Goal: Task Accomplishment & Management: Use online tool/utility

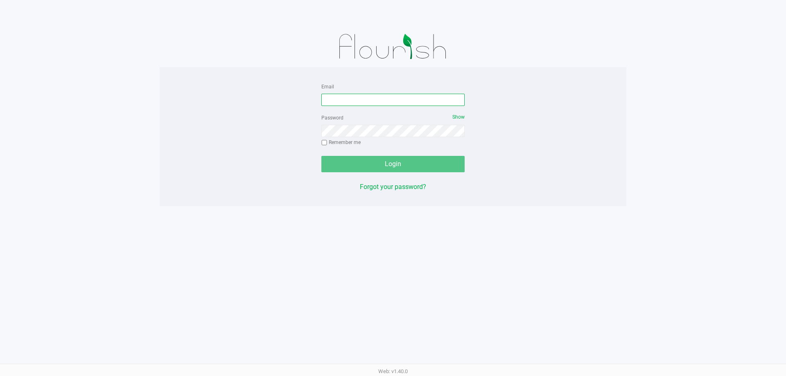
click at [364, 96] on input "Email" at bounding box center [392, 100] width 143 height 12
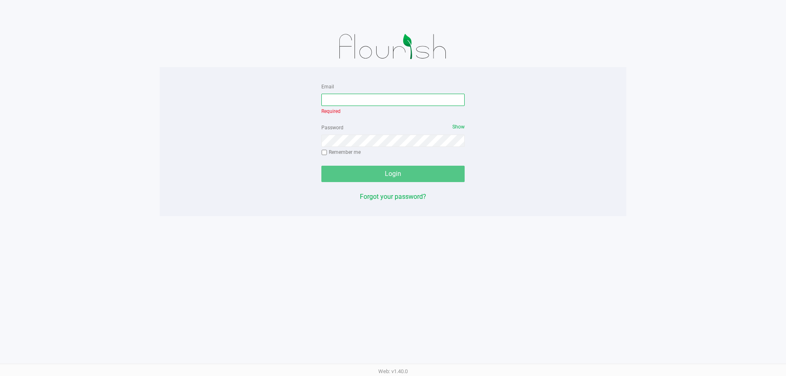
click at [392, 95] on input "Email" at bounding box center [392, 100] width 143 height 12
click at [409, 107] on div "Email Required" at bounding box center [392, 98] width 143 height 34
click at [412, 107] on div "Email Required" at bounding box center [392, 98] width 143 height 34
click at [413, 102] on input "Email" at bounding box center [392, 100] width 143 height 12
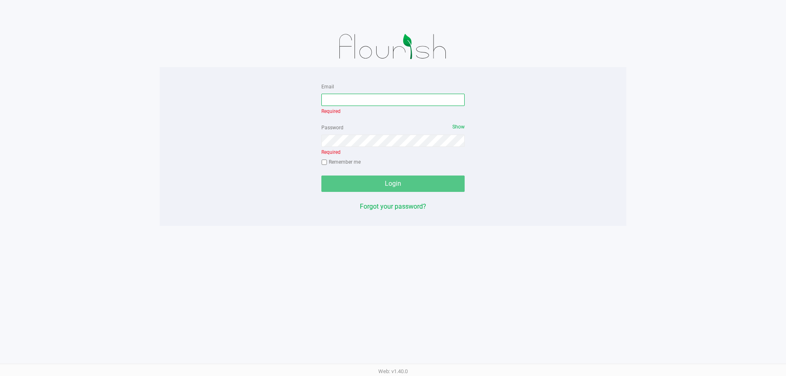
drag, startPoint x: 390, startPoint y: 99, endPoint x: 386, endPoint y: 106, distance: 7.6
click at [386, 104] on input "Email" at bounding box center [392, 100] width 143 height 12
click at [381, 95] on input "Email" at bounding box center [392, 100] width 143 height 12
type input "[EMAIL_ADDRESS][DOMAIN_NAME]"
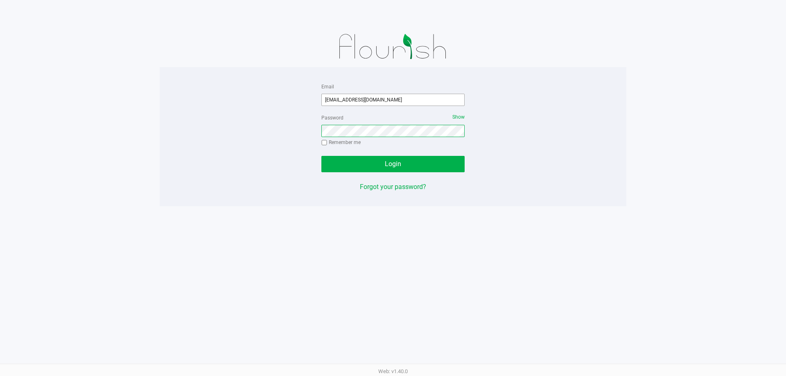
click at [321, 156] on button "Login" at bounding box center [392, 164] width 143 height 16
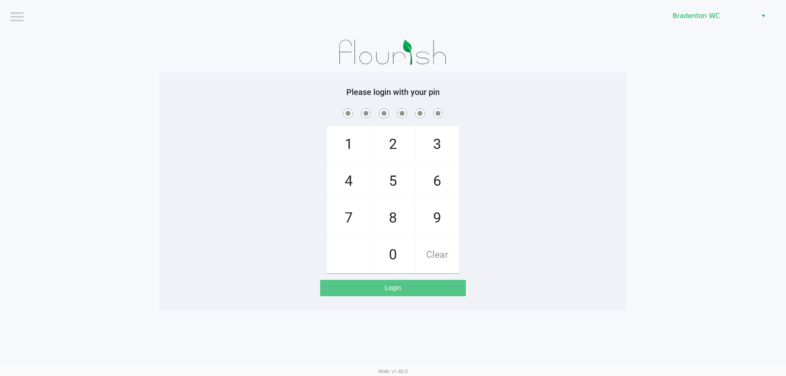
click at [712, 6] on div "Bradenton WC" at bounding box center [592, 16] width 387 height 32
click at [710, 16] on span "Bradenton WC" at bounding box center [712, 16] width 80 height 10
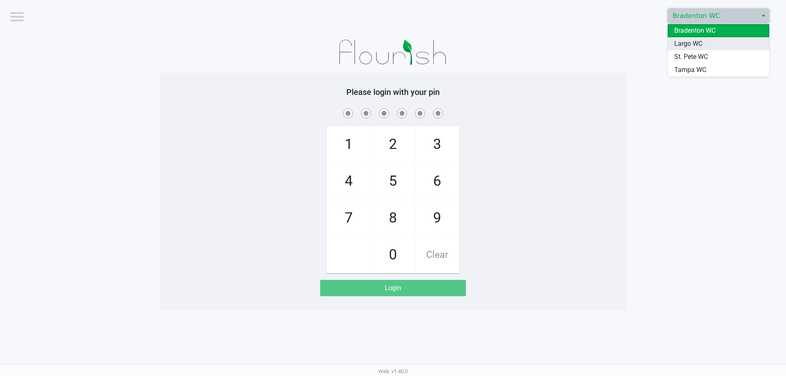
click at [712, 43] on li "Largo WC" at bounding box center [719, 43] width 102 height 13
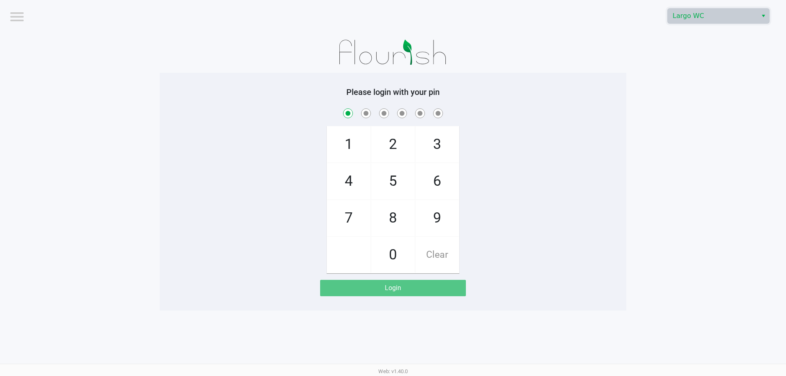
checkbox input "true"
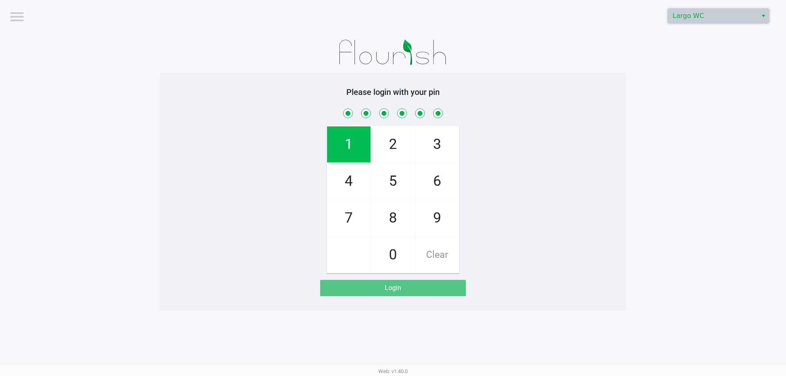
checkbox input "true"
